Goal: Information Seeking & Learning: Learn about a topic

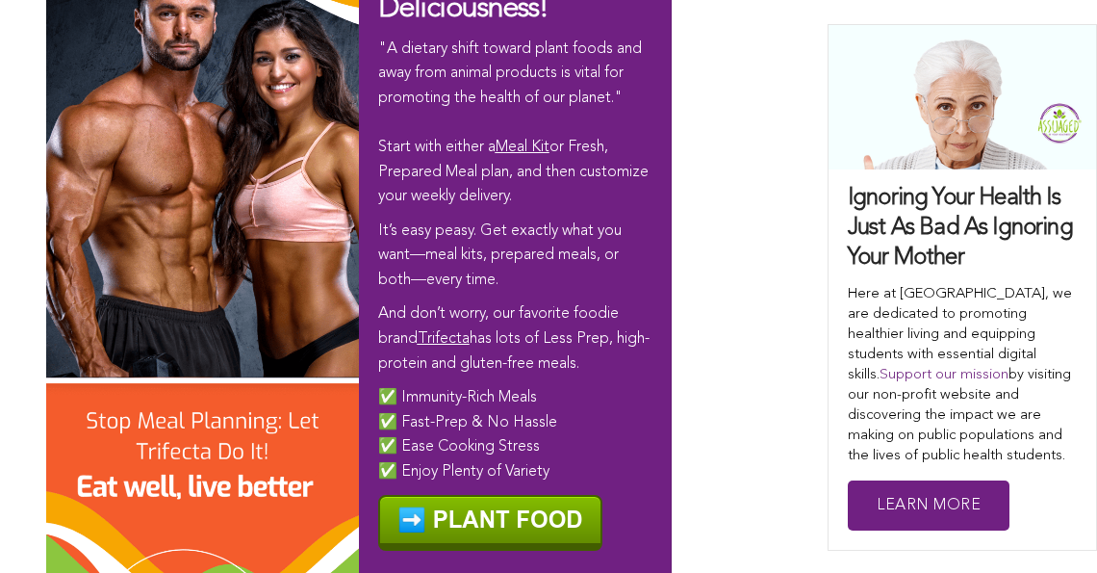
scroll to position [12027, 0]
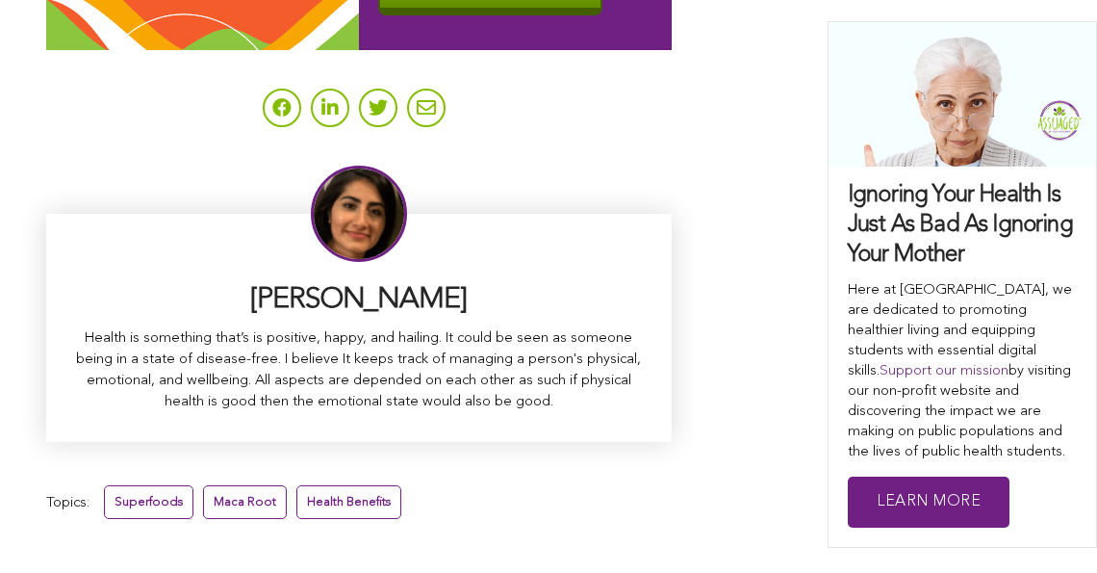
click at [113, 485] on link "Superfoods" at bounding box center [148, 502] width 89 height 34
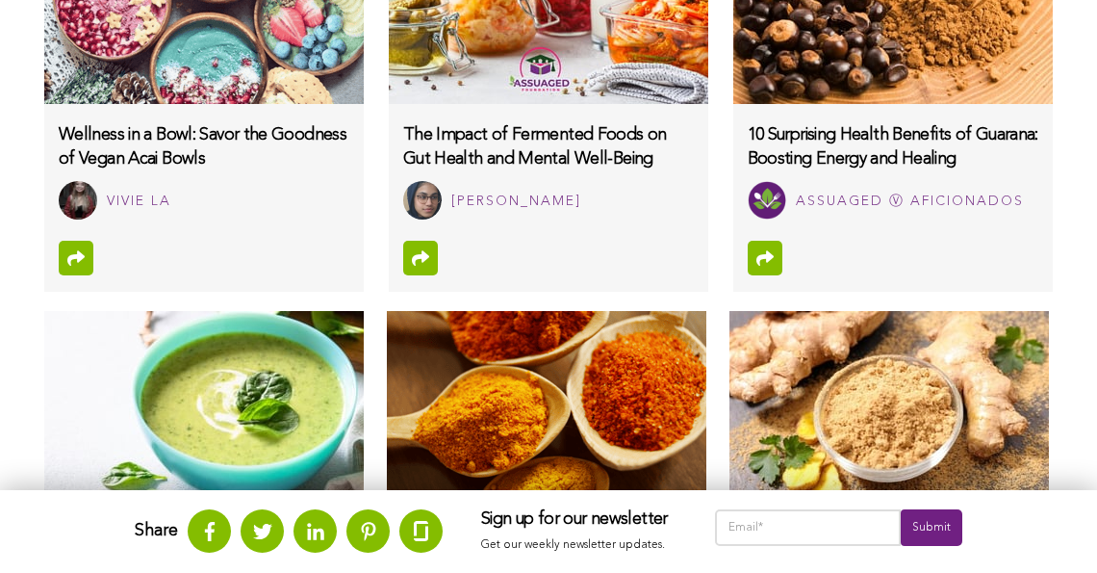
scroll to position [1801, 0]
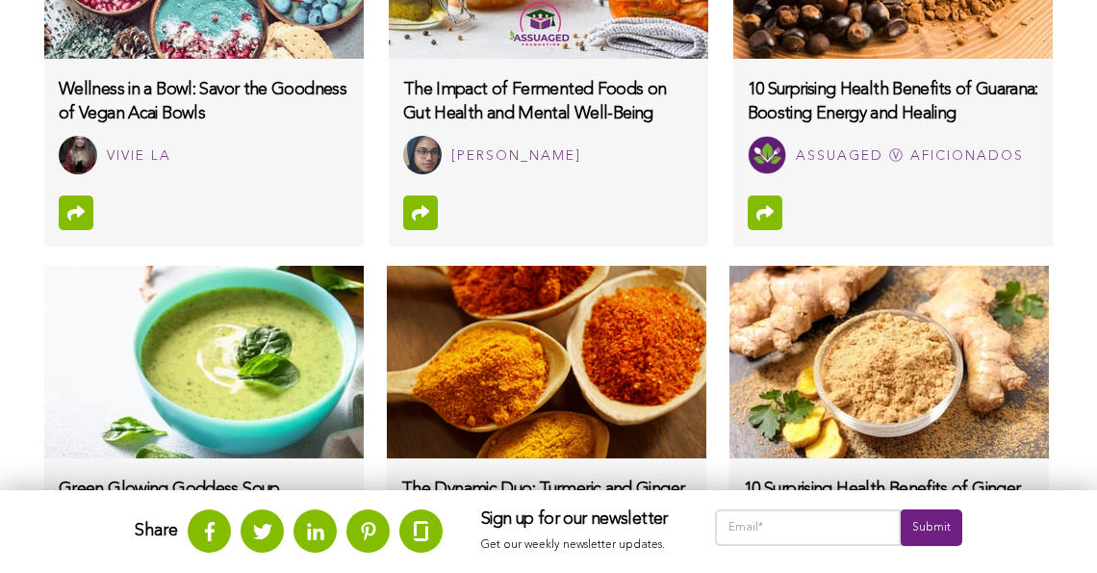
click at [837, 458] on img at bounding box center [889, 362] width 320 height 192
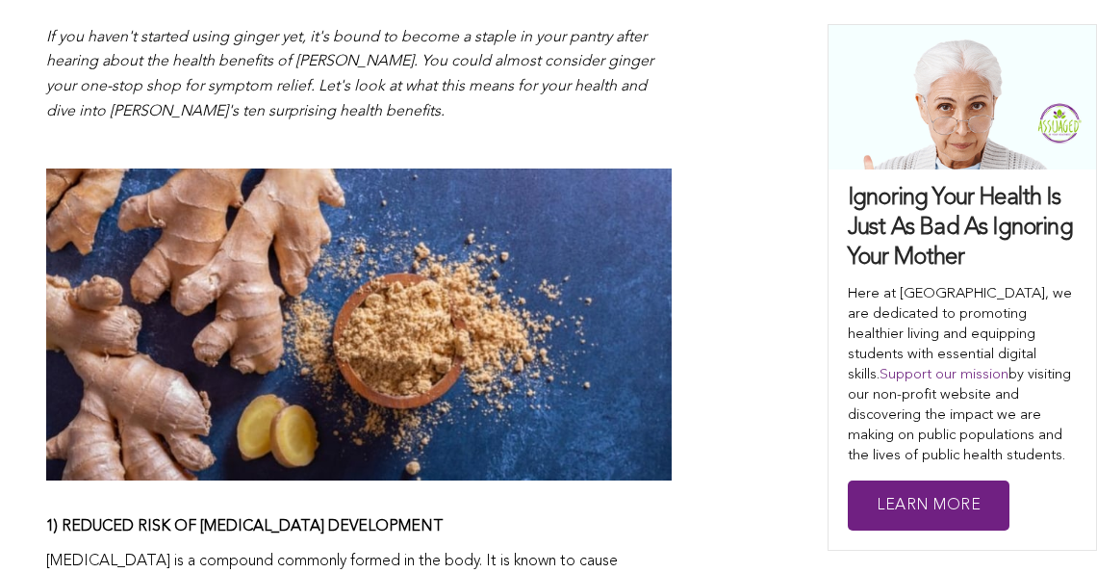
scroll to position [1331, 0]
